Goal: Navigation & Orientation: Find specific page/section

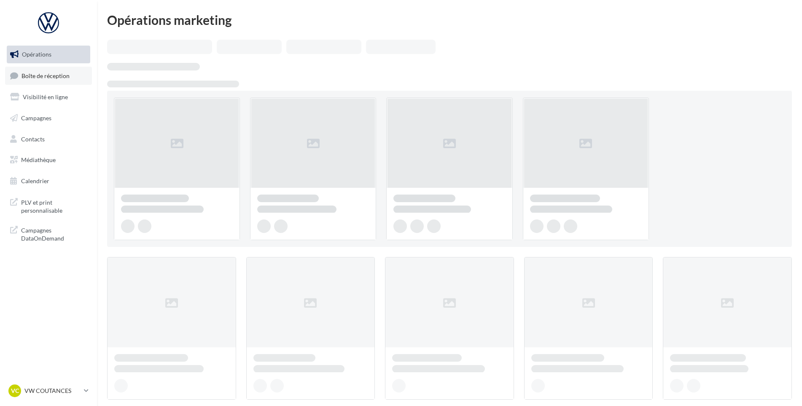
click at [44, 79] on link "Boîte de réception" at bounding box center [48, 76] width 87 height 18
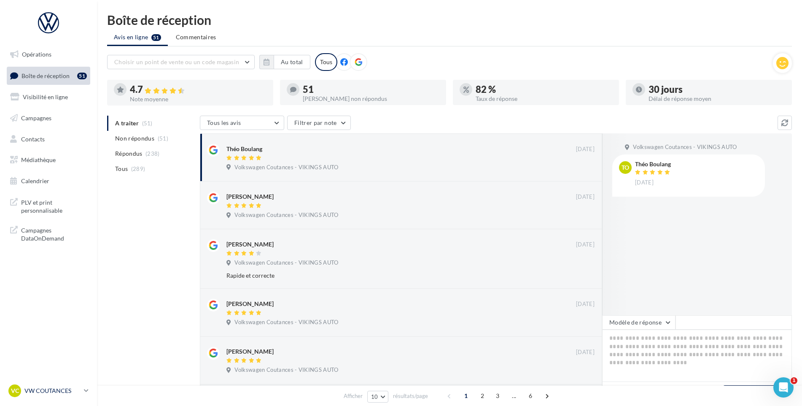
click at [51, 389] on p "VW COUTANCES" at bounding box center [52, 390] width 56 height 8
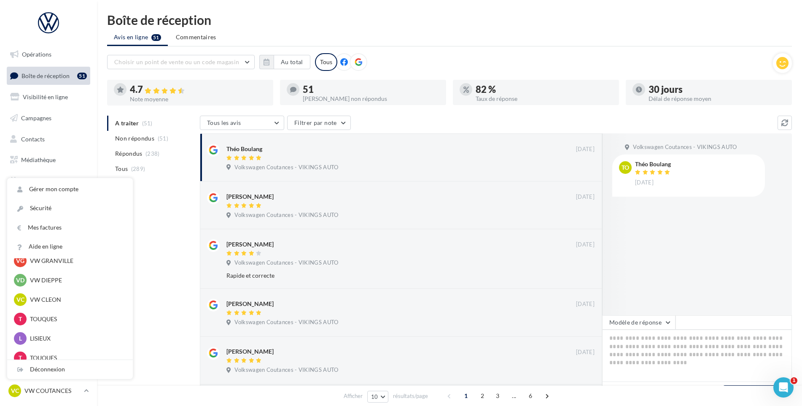
scroll to position [229, 0]
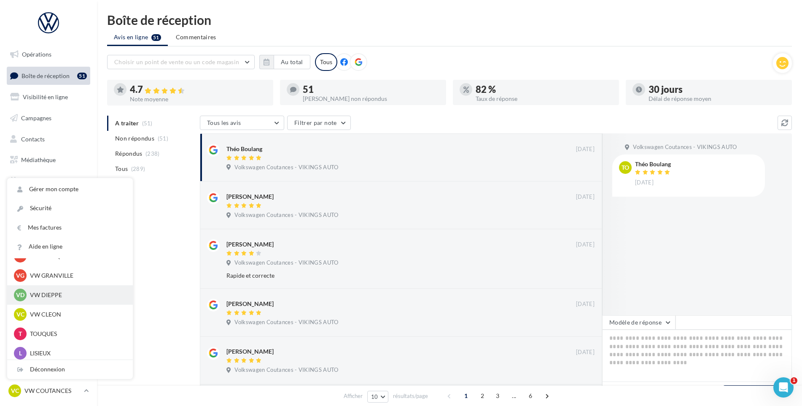
click at [67, 288] on div "VD VW DIEPPE vw-die-vau" at bounding box center [70, 294] width 126 height 19
click at [57, 293] on p "VW DIEPPE" at bounding box center [76, 295] width 93 height 8
